Goal: Information Seeking & Learning: Learn about a topic

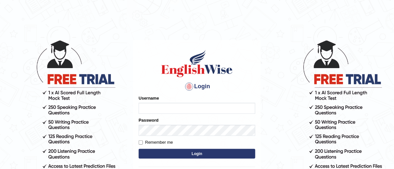
type input "Bakhshish_ewonline"
click at [140, 143] on input "Remember me" at bounding box center [141, 142] width 4 height 4
checkbox input "true"
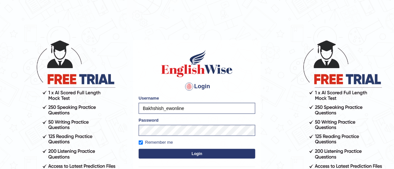
click at [148, 151] on button "Login" at bounding box center [197, 154] width 117 height 10
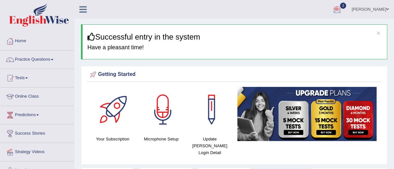
click at [342, 7] on div at bounding box center [337, 10] width 10 height 10
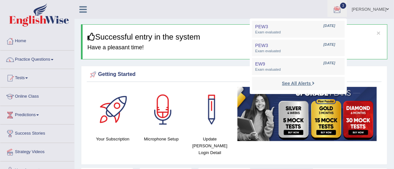
click at [308, 81] on strong "See All Alerts" at bounding box center [296, 83] width 29 height 5
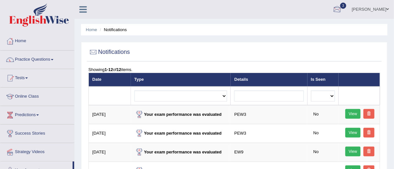
click at [339, 6] on div at bounding box center [337, 10] width 10 height 10
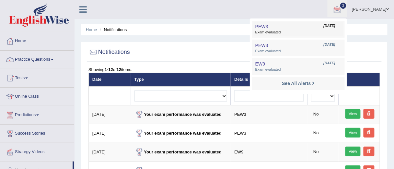
click at [297, 27] on link "PEW3 Oct 7, 2025 Exam evaluated" at bounding box center [298, 29] width 89 height 14
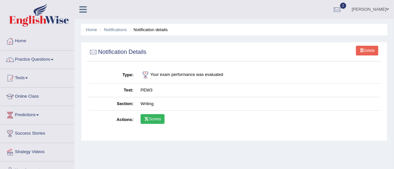
click at [149, 121] on link "Scores" at bounding box center [153, 119] width 24 height 10
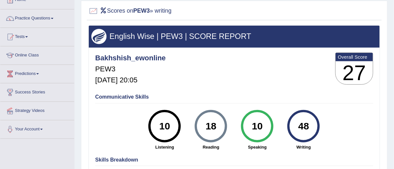
scroll to position [40, 0]
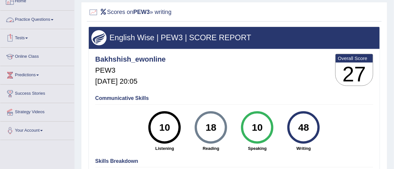
click at [29, 39] on link "Tests" at bounding box center [37, 37] width 74 height 16
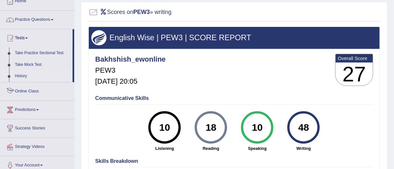
click at [23, 75] on link "History" at bounding box center [42, 76] width 61 height 12
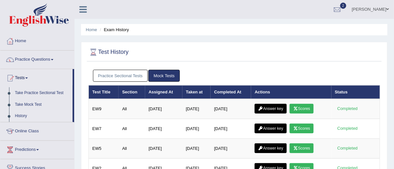
click at [155, 76] on link "Mock Tests" at bounding box center [163, 76] width 31 height 12
click at [142, 76] on link "Practice Sectional Tests" at bounding box center [120, 76] width 55 height 12
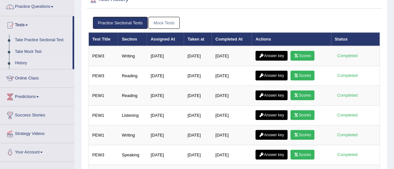
scroll to position [53, 0]
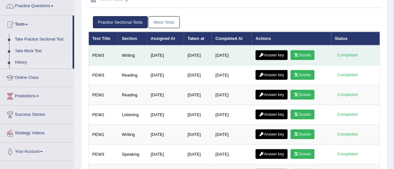
click at [274, 52] on link "Answer key" at bounding box center [272, 55] width 32 height 10
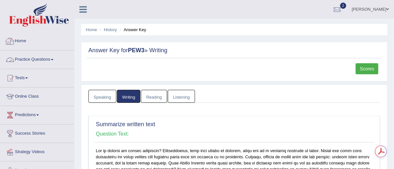
click at [43, 59] on link "Practice Questions" at bounding box center [37, 59] width 74 height 16
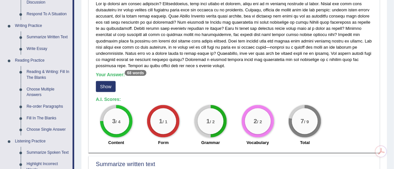
scroll to position [149, 0]
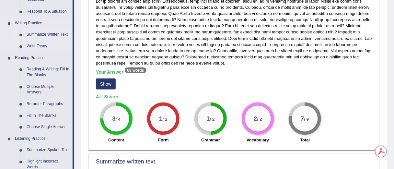
click at [40, 33] on link "Summarize Written Text" at bounding box center [48, 35] width 49 height 12
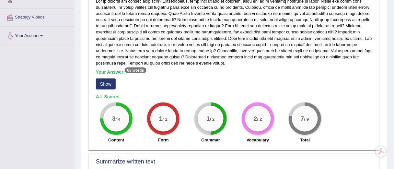
scroll to position [172, 0]
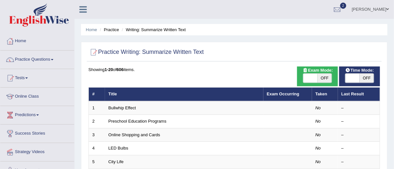
click at [354, 77] on span at bounding box center [352, 78] width 14 height 9
checkbox input "true"
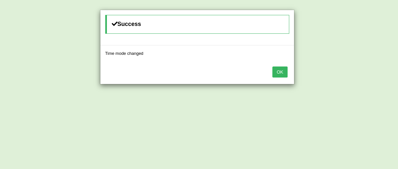
click at [281, 71] on button "OK" at bounding box center [280, 71] width 15 height 11
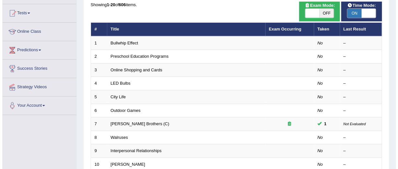
scroll to position [50, 0]
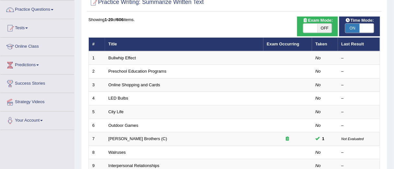
click at [313, 27] on span at bounding box center [310, 28] width 14 height 9
checkbox input "true"
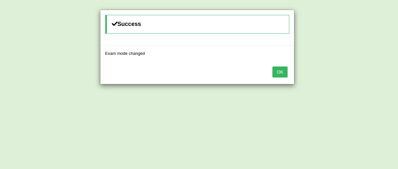
click at [285, 71] on button "OK" at bounding box center [280, 71] width 15 height 11
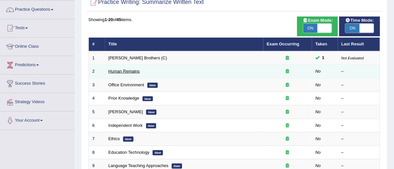
click at [130, 69] on link "Human Remains" at bounding box center [124, 71] width 31 height 5
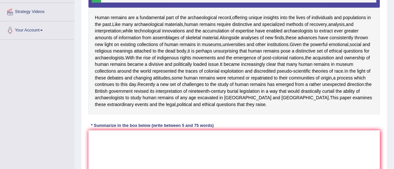
scroll to position [140, 0]
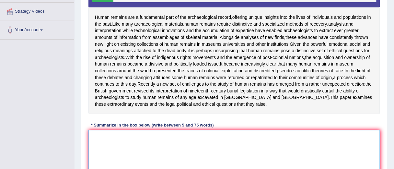
click at [111, 150] on textarea at bounding box center [234, 161] width 292 height 63
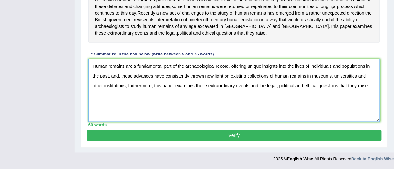
scroll to position [223, 0]
type textarea "Human remains are a fundamental part of the archaeological record, offering uni…"
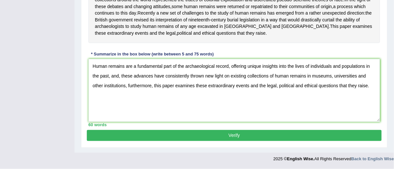
click at [235, 136] on button "Verify" at bounding box center [234, 135] width 295 height 11
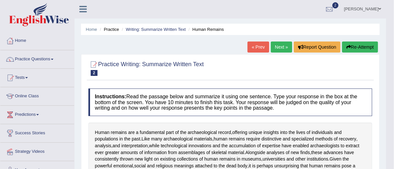
scroll to position [0, 0]
click at [275, 46] on link "Next »" at bounding box center [281, 47] width 21 height 11
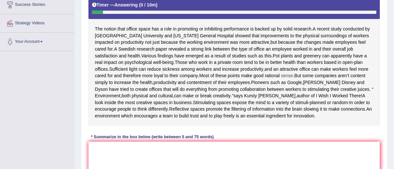
scroll to position [130, 0]
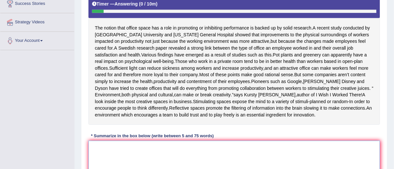
click at [210, 151] on textarea at bounding box center [234, 172] width 292 height 63
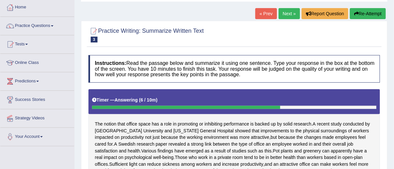
scroll to position [30, 0]
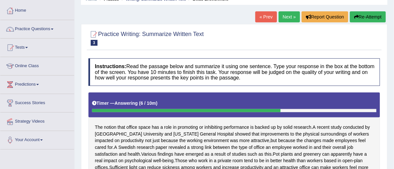
click at [361, 18] on button "Re-Attempt" at bounding box center [368, 16] width 36 height 11
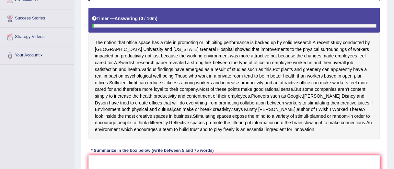
drag, startPoint x: 394, startPoint y: 72, endPoint x: 394, endPoint y: 88, distance: 16.5
click at [394, 88] on div "Home Practice Writing: Summarize Written Text Office Environment « Prev Next » …" at bounding box center [235, 67] width 320 height 364
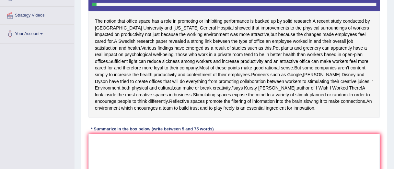
scroll to position [133, 0]
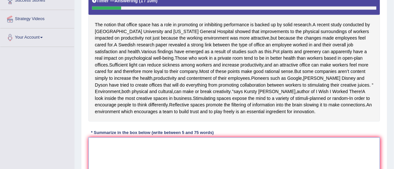
click at [197, 148] on textarea at bounding box center [234, 168] width 292 height 63
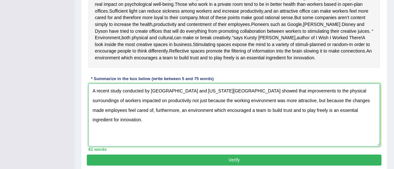
scroll to position [217, 0]
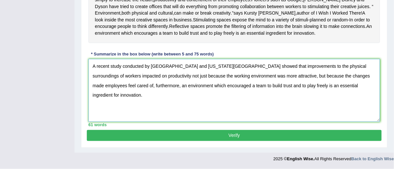
type textarea "A recent study conducted by Harvard University and Massachusetts General Hospit…"
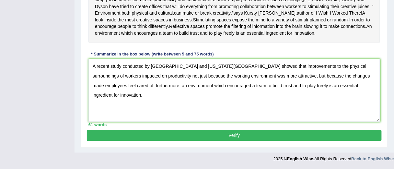
click at [245, 129] on div "Instructions: Read the passage below and summarize it using one sentence. Type …" at bounding box center [234, 2] width 295 height 256
click at [245, 134] on button "Verify" at bounding box center [234, 135] width 295 height 11
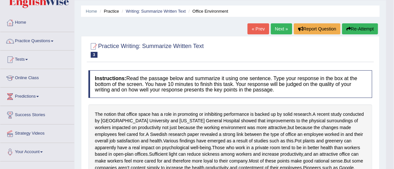
scroll to position [24, 0]
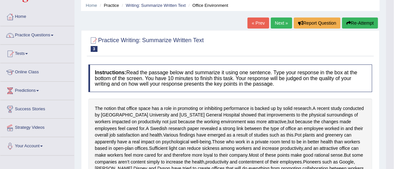
click at [275, 24] on link "Next »" at bounding box center [281, 22] width 21 height 11
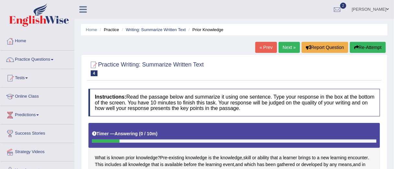
click at [372, 42] on button "Re-Attempt" at bounding box center [368, 47] width 36 height 11
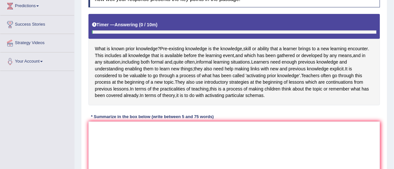
scroll to position [109, 0]
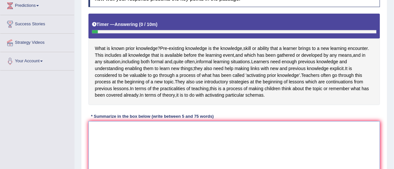
click at [236, 134] on textarea at bounding box center [234, 152] width 292 height 63
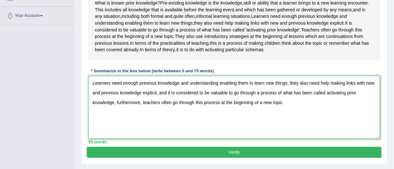
scroll to position [155, 0]
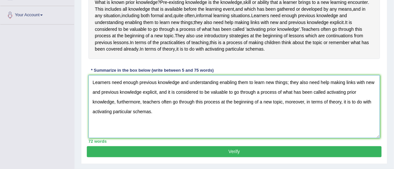
type textarea "Learners need enough previous knowledge and understanding enabling them to lear…"
click at [245, 153] on button "Verify" at bounding box center [234, 151] width 295 height 11
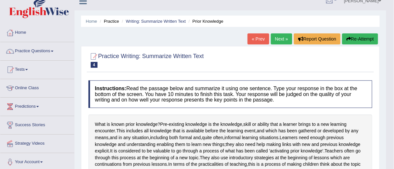
scroll to position [0, 0]
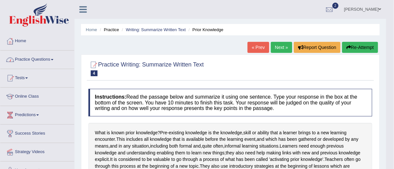
click at [26, 57] on link "Practice Questions" at bounding box center [37, 59] width 74 height 16
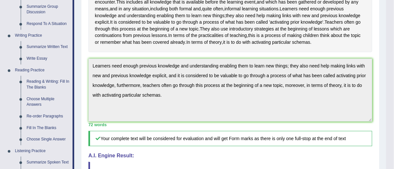
scroll to position [143, 0]
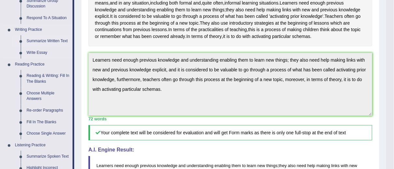
click at [44, 38] on link "Summarize Written Text" at bounding box center [48, 41] width 49 height 12
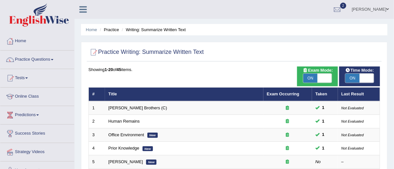
click at [38, 60] on link "Practice Questions" at bounding box center [37, 59] width 74 height 16
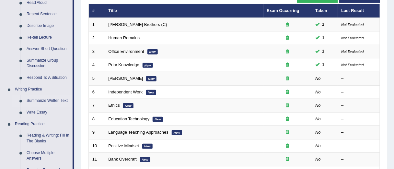
scroll to position [99, 0]
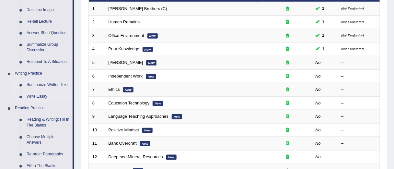
click at [33, 94] on link "Write Essay" at bounding box center [48, 97] width 49 height 12
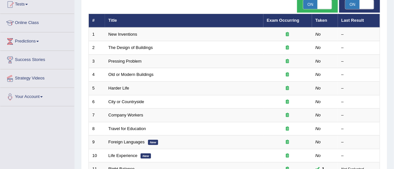
scroll to position [79, 0]
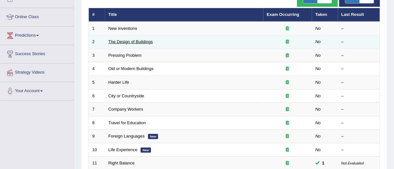
click at [122, 41] on link "The Design of Buildings" at bounding box center [131, 41] width 44 height 5
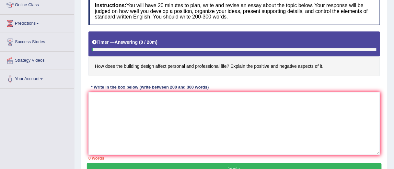
scroll to position [94, 0]
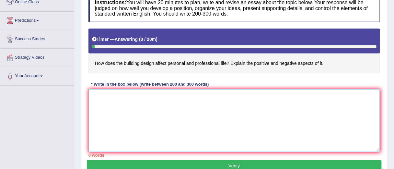
click at [152, 92] on textarea at bounding box center [234, 120] width 292 height 63
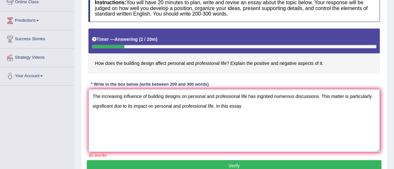
click at [158, 96] on textarea "The increasing influence of building designs on personal and professional life …" at bounding box center [234, 120] width 292 height 63
drag, startPoint x: 180, startPoint y: 94, endPoint x: 239, endPoint y: 95, distance: 58.7
click at [239, 95] on textarea "The increasing influence of new designs on personal and professional life has i…" at bounding box center [234, 120] width 292 height 63
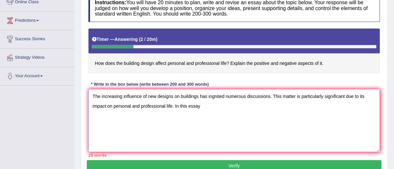
click at [206, 105] on textarea "The increasing influence of new designs on buildings has ingnited numerous disc…" at bounding box center [234, 120] width 292 height 63
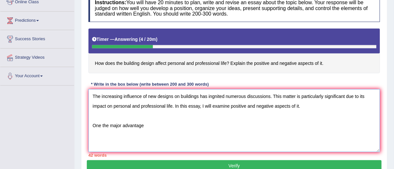
click at [102, 123] on textarea "The increasing influence of new designs on buildings has ingnited numerous disc…" at bounding box center [234, 120] width 292 height 63
click at [150, 124] on textarea "The increasing influence of new designs on buildings has ingnited numerous disc…" at bounding box center [234, 120] width 292 height 63
click at [153, 95] on textarea "The increasing influence of new designs on buildings has ingnited numerous disc…" at bounding box center [234, 120] width 292 height 63
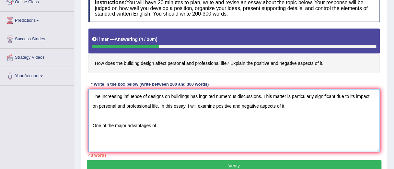
click at [216, 105] on textarea "The increasing influence of designs on buildings has ingnited numerous discussi…" at bounding box center [234, 120] width 292 height 63
click at [248, 104] on textarea "The increasing influence of designs on buildings has ingnited numerous discussi…" at bounding box center [234, 120] width 292 height 63
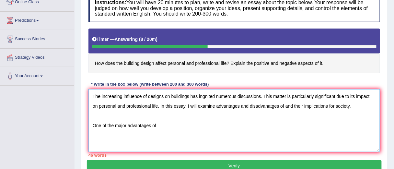
click at [123, 127] on textarea "The increasing influence of designs on buildings has ingnited numerous discussi…" at bounding box center [234, 120] width 292 height 63
click at [170, 125] on textarea "The increasing influence of designs on buildings has ingnited numerous discussi…" at bounding box center [234, 120] width 292 height 63
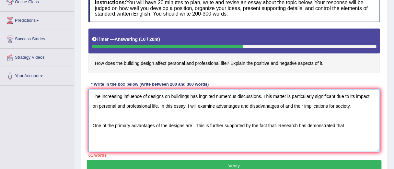
click at [353, 122] on textarea "The increasing influence of designs on buildings has ingnited numerous discussi…" at bounding box center [234, 120] width 292 height 63
click at [181, 136] on textarea "The increasing influence of designs on buildings has ingnited numerous discussi…" at bounding box center [234, 120] width 292 height 63
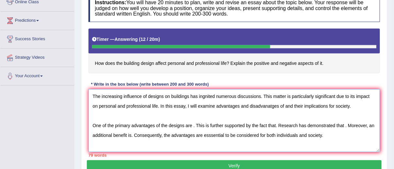
scroll to position [5, 0]
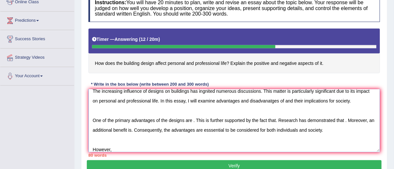
click at [123, 146] on textarea "The increasing influence of designs on buildings has ingnited numerous discussi…" at bounding box center [234, 120] width 292 height 63
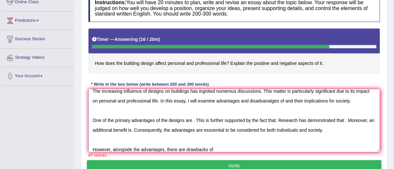
click at [95, 129] on textarea "The increasing influence of designs on buildings has ingnited numerous discussi…" at bounding box center [234, 120] width 292 height 63
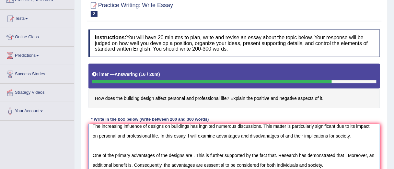
scroll to position [0, 0]
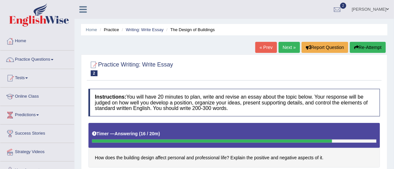
type textarea "The increasing influence of designs on buildings has ingnited numerous discussi…"
click at [375, 47] on button "Re-Attempt" at bounding box center [368, 47] width 36 height 11
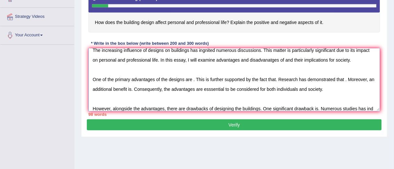
scroll to position [15, 0]
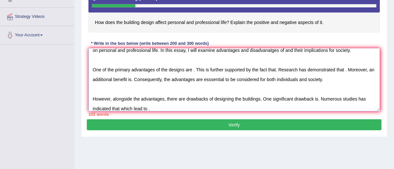
click at [129, 106] on textarea "The increasing influence of designs on buildings has ingnited numerous discussi…" at bounding box center [234, 79] width 292 height 63
click at [148, 108] on textarea "The increasing influence of designs on buildings has ingnited numerous discussi…" at bounding box center [234, 79] width 292 height 63
click at [203, 104] on textarea "The increasing influence of designs on buildings has ingnited numerous discussi…" at bounding box center [234, 79] width 292 height 63
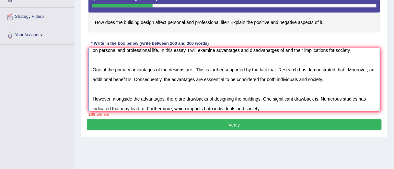
scroll to position [34, 0]
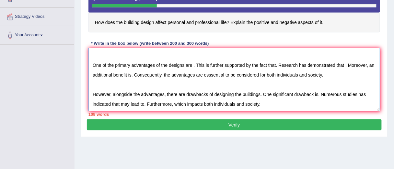
click at [267, 87] on textarea "The increasing influence of designs on buildings has ingnited numerous discussi…" at bounding box center [234, 79] width 292 height 63
click at [271, 86] on textarea "The increasing influence of designs on buildings has ingnited numerous discussi…" at bounding box center [234, 79] width 292 height 63
click at [298, 88] on textarea "The increasing influence of designs on buildings has ingnited numerous discussi…" at bounding box center [234, 79] width 292 height 63
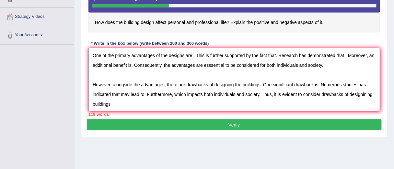
click at [347, 88] on textarea "The increasing influence of designs on buildings has ingnited numerous discussi…" at bounding box center [234, 79] width 292 height 63
click at [159, 99] on textarea "The increasing influence of designs on buildings has ingnited numerous discussi…" at bounding box center [234, 79] width 292 height 63
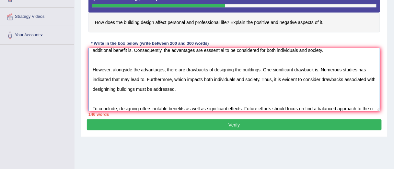
scroll to position [54, 0]
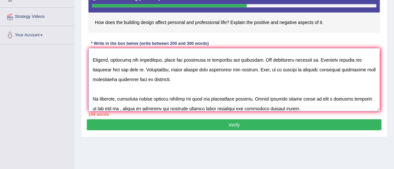
click at [376, 76] on textarea at bounding box center [234, 79] width 292 height 63
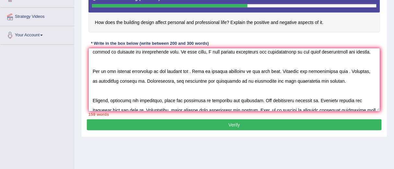
scroll to position [0, 0]
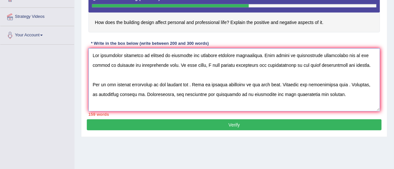
click at [192, 84] on textarea at bounding box center [234, 79] width 292 height 63
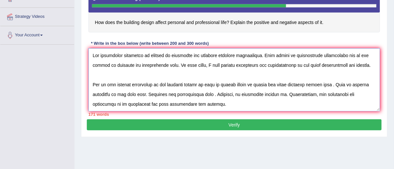
click at [173, 90] on textarea at bounding box center [234, 79] width 292 height 63
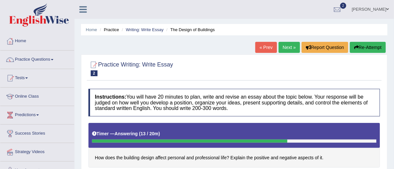
type textarea "The increasing influence of designs on buildings has ingnited numerous discussi…"
click at [371, 44] on button "Re-Attempt" at bounding box center [368, 47] width 36 height 11
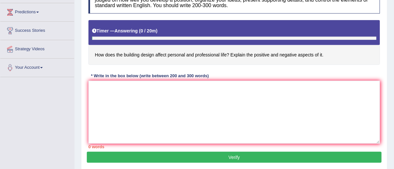
scroll to position [142, 0]
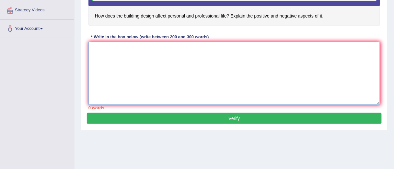
click at [288, 45] on textarea at bounding box center [234, 73] width 292 height 63
paste textarea "The increasing influence of designs on buildings has ingnited numerous discussi…"
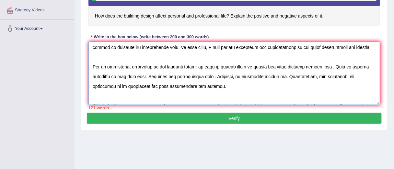
scroll to position [0, 0]
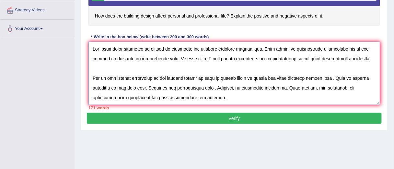
click at [229, 58] on textarea at bounding box center [234, 73] width 292 height 63
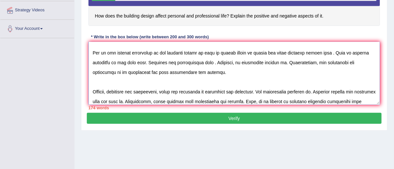
scroll to position [35, 0]
click at [144, 52] on textarea at bounding box center [234, 73] width 292 height 63
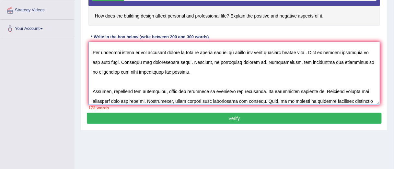
drag, startPoint x: 302, startPoint y: 50, endPoint x: 227, endPoint y: 50, distance: 75.2
click at [227, 50] on textarea at bounding box center [234, 73] width 292 height 63
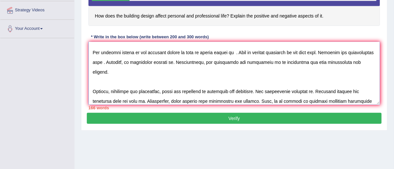
click at [311, 51] on textarea at bounding box center [234, 73] width 292 height 63
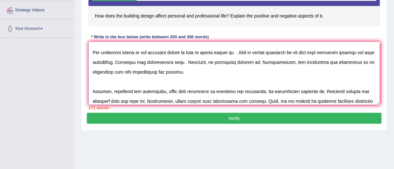
click at [316, 50] on textarea at bounding box center [234, 73] width 292 height 63
click at [110, 61] on textarea at bounding box center [234, 73] width 292 height 63
click at [227, 52] on textarea at bounding box center [234, 73] width 292 height 63
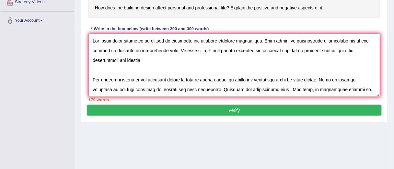
scroll to position [171, 0]
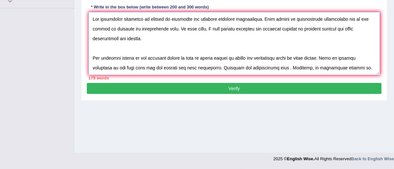
click at [264, 68] on textarea at bounding box center [234, 43] width 292 height 63
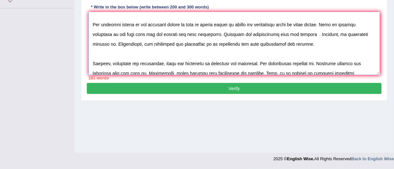
scroll to position [34, 0]
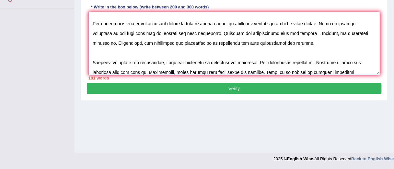
click at [148, 61] on textarea at bounding box center [234, 43] width 292 height 63
click at [203, 62] on textarea at bounding box center [234, 43] width 292 height 63
click at [195, 62] on textarea at bounding box center [234, 43] width 292 height 63
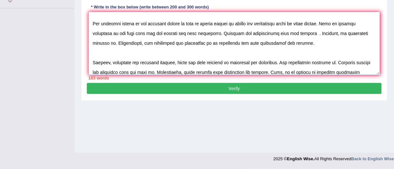
click at [222, 61] on textarea at bounding box center [234, 43] width 292 height 63
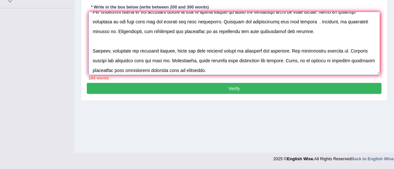
scroll to position [46, 0]
click at [346, 49] on textarea at bounding box center [234, 43] width 292 height 63
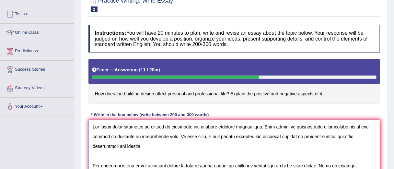
scroll to position [59, 0]
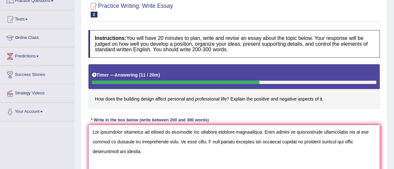
click at [140, 141] on textarea at bounding box center [234, 156] width 292 height 63
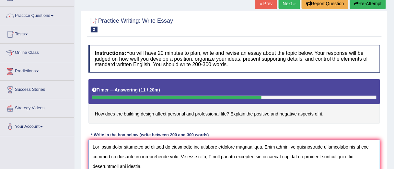
scroll to position [0, 0]
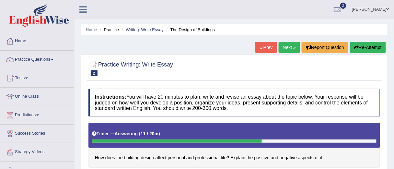
type textarea "The increasing influence of designs on buildings has ingnited numerous discussi…"
click at [375, 46] on button "Re-Attempt" at bounding box center [368, 47] width 36 height 11
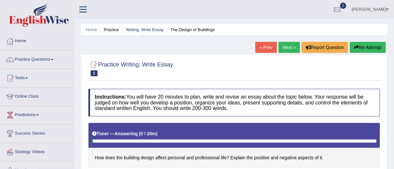
drag, startPoint x: 396, startPoint y: 42, endPoint x: 391, endPoint y: 20, distance: 22.1
click at [391, 20] on div "Home Practice Writing: Write Essay The Design of Buildings « Prev Next » Report…" at bounding box center [235, 162] width 320 height 324
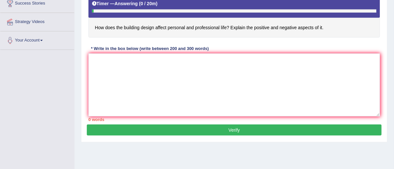
scroll to position [130, 0]
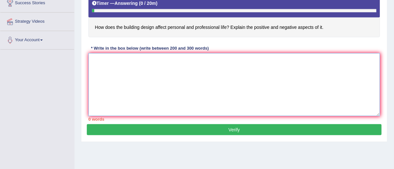
click at [239, 54] on textarea at bounding box center [234, 84] width 292 height 63
paste textarea "The increasing influence of designs on buildings has ingnited numerous discussi…"
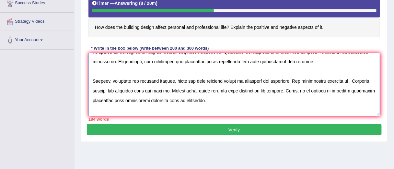
scroll to position [64, 0]
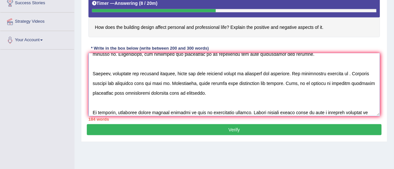
click at [346, 74] on textarea at bounding box center [234, 84] width 292 height 63
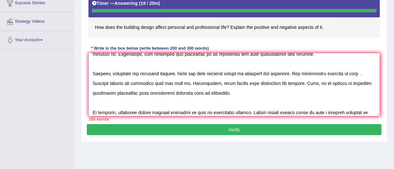
type textarea "The increasing influence of designs on buildings has ingnited numerous discussi…"
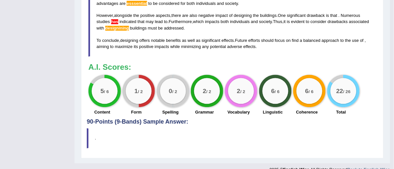
scroll to position [295, 0]
